Goal: Task Accomplishment & Management: Manage account settings

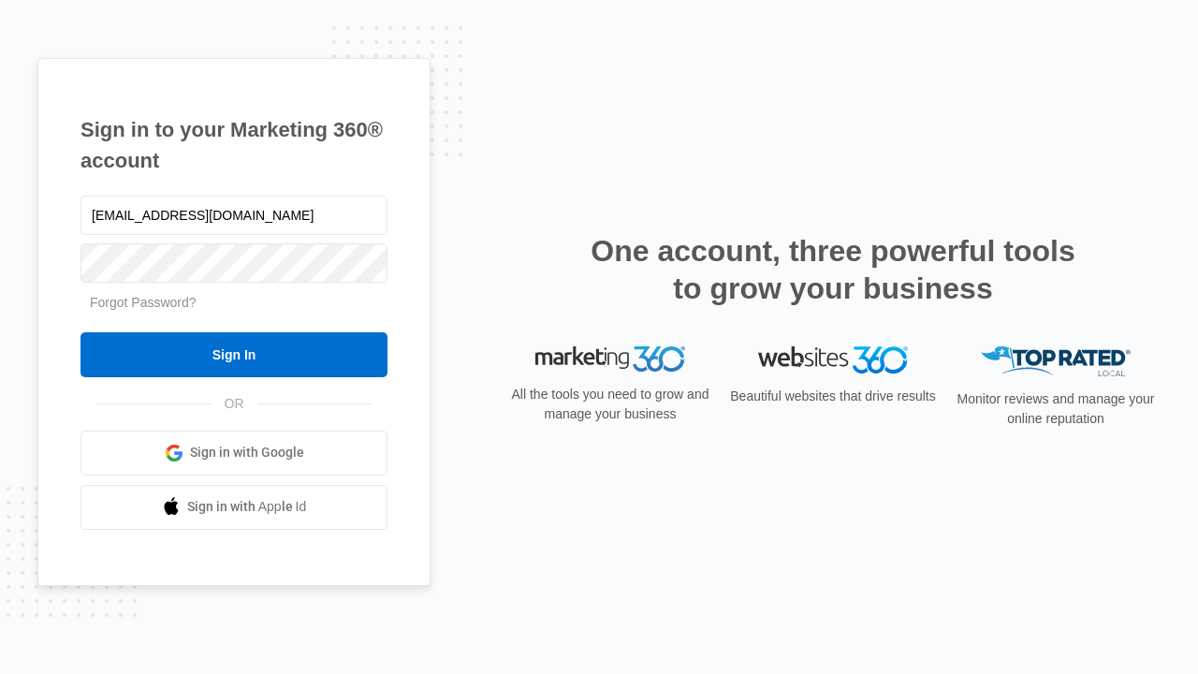
type input "[EMAIL_ADDRESS][DOMAIN_NAME]"
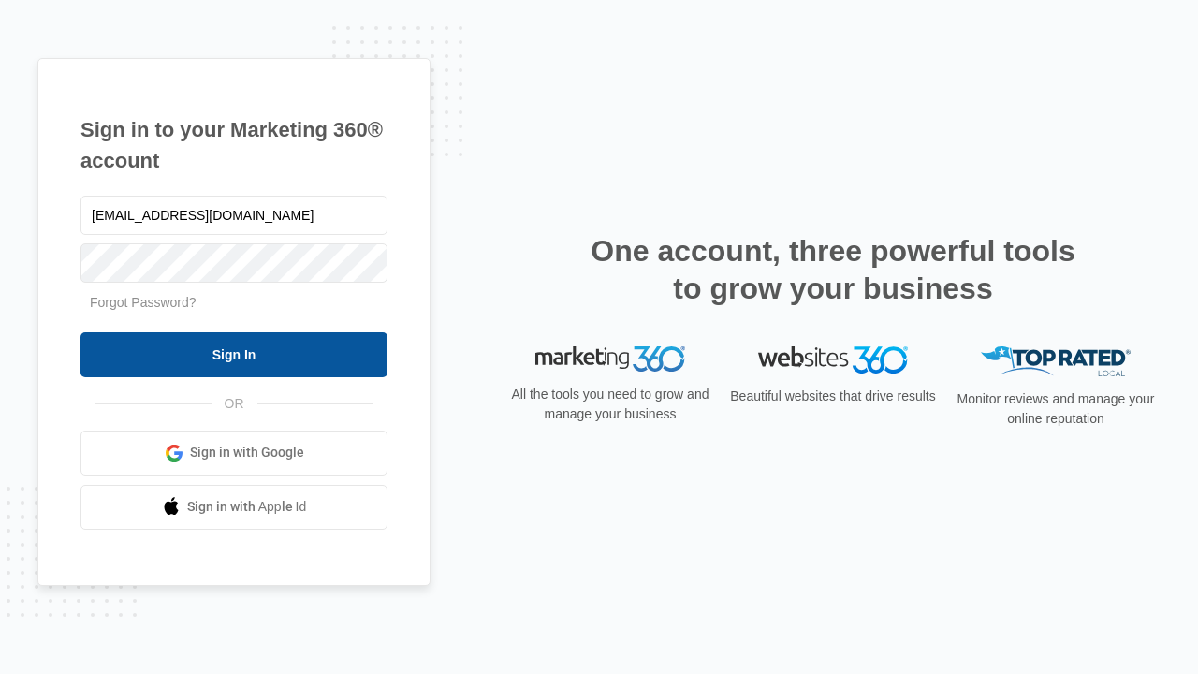
click at [234, 354] on input "Sign In" at bounding box center [234, 354] width 307 height 45
